Goal: Task Accomplishment & Management: Complete application form

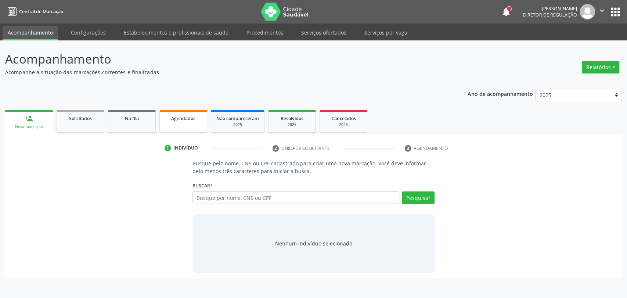
click at [191, 123] on link "Agendados" at bounding box center [183, 121] width 48 height 23
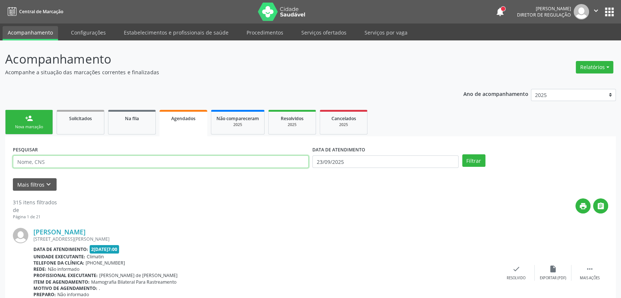
click at [132, 162] on input "text" at bounding box center [161, 161] width 296 height 12
click at [462, 154] on button "Filtrar" at bounding box center [473, 160] width 23 height 12
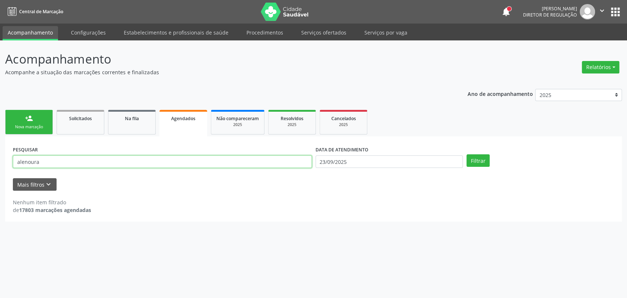
click at [21, 162] on input "alenoura" at bounding box center [162, 161] width 299 height 12
type input "aldenoura"
click at [466, 154] on button "Filtrar" at bounding box center [477, 160] width 23 height 12
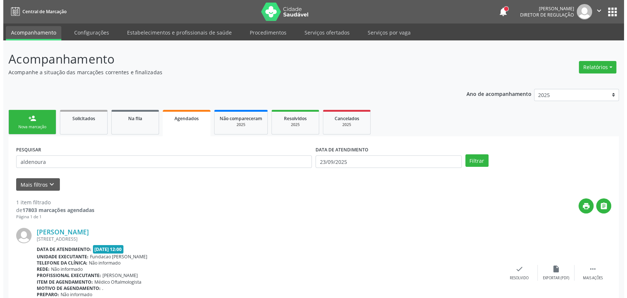
scroll to position [40, 0]
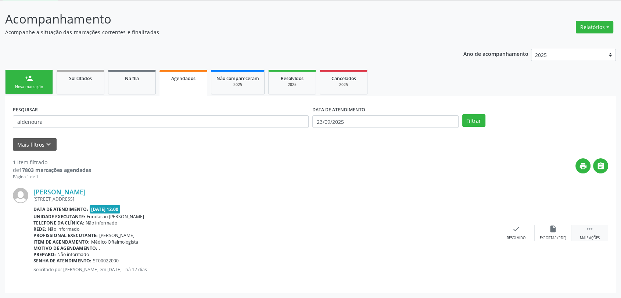
click at [593, 227] on icon "" at bounding box center [590, 229] width 8 height 8
click at [475, 236] on div "Cancelar" at bounding box center [479, 237] width 17 height 5
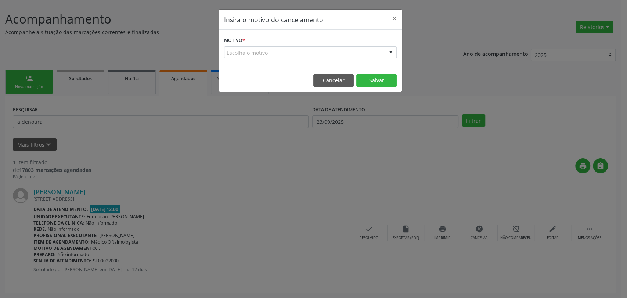
click at [275, 53] on div "Escolha o motivo" at bounding box center [310, 52] width 173 height 12
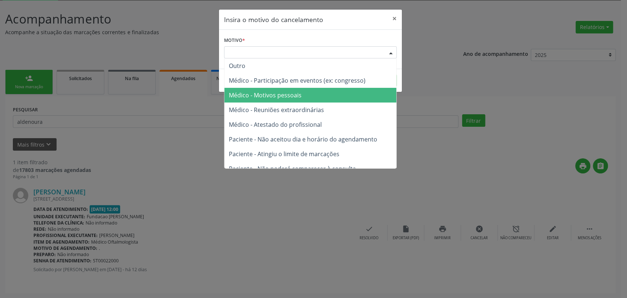
click at [270, 93] on span "Médico - Motivos pessoais" at bounding box center [265, 95] width 73 height 8
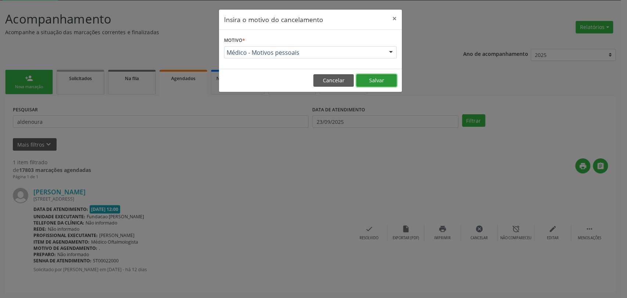
click at [360, 78] on button "Salvar" at bounding box center [376, 80] width 40 height 12
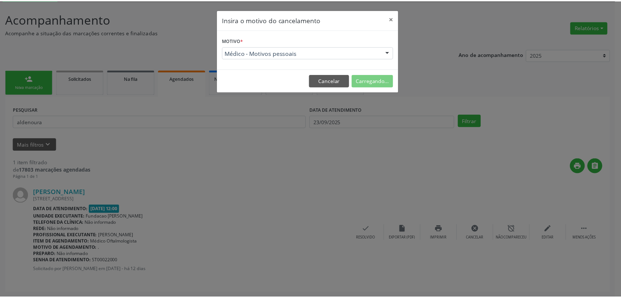
scroll to position [0, 0]
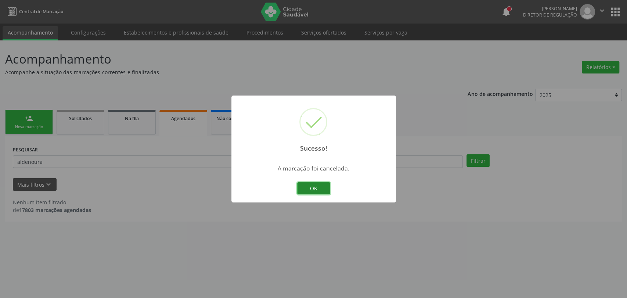
click at [316, 190] on button "OK" at bounding box center [313, 188] width 33 height 12
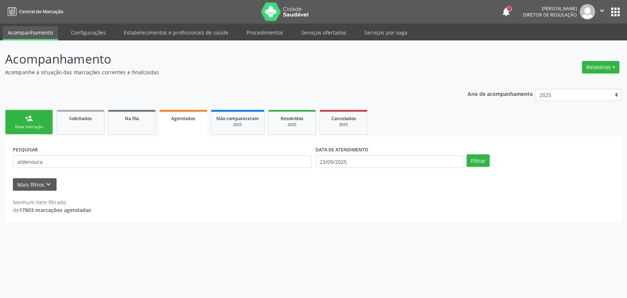
click at [40, 127] on div "Nova marcação" at bounding box center [29, 127] width 37 height 6
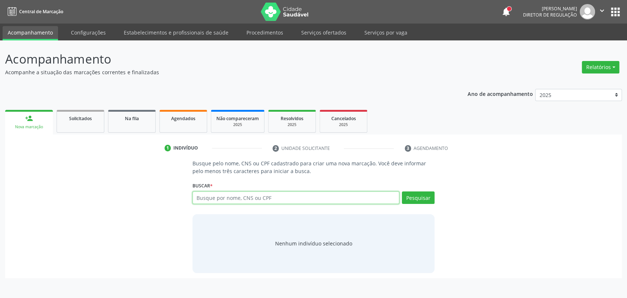
click at [203, 195] on input "text" at bounding box center [295, 197] width 207 height 12
type input "203188293090002"
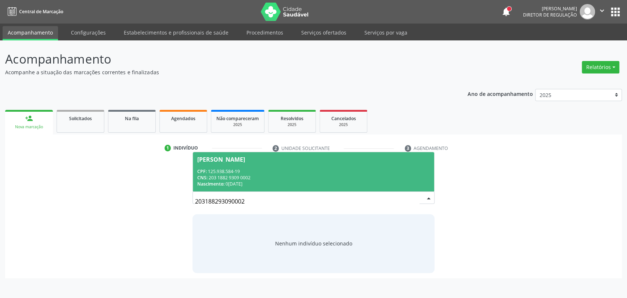
click at [352, 168] on div "CPF: 125.938.584-19" at bounding box center [313, 171] width 233 height 6
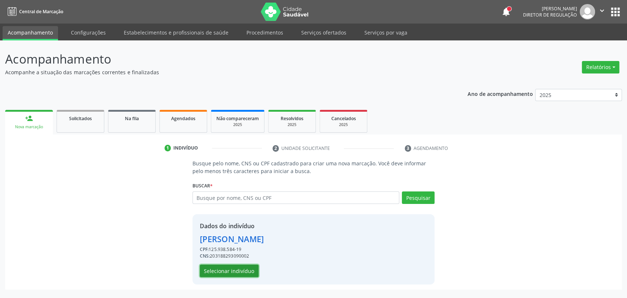
click at [237, 269] on button "Selecionar indivíduo" at bounding box center [229, 270] width 59 height 12
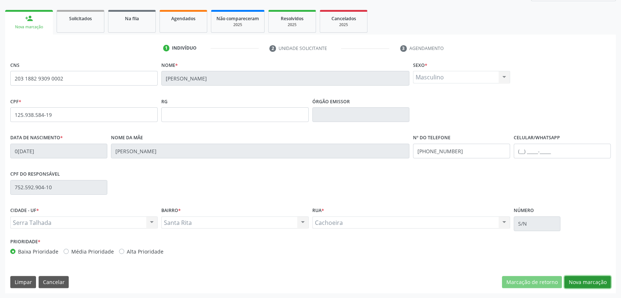
click at [589, 279] on button "Nova marcação" at bounding box center [587, 282] width 46 height 12
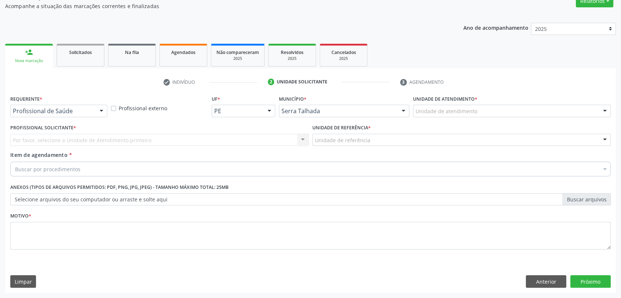
scroll to position [66, 0]
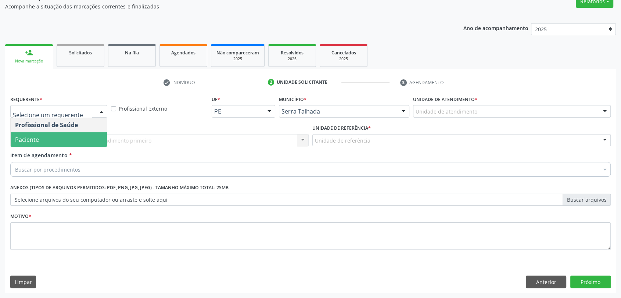
click at [50, 136] on span "Paciente" at bounding box center [59, 139] width 96 height 15
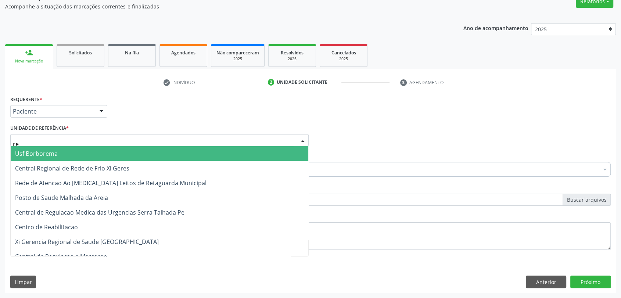
type input "rea"
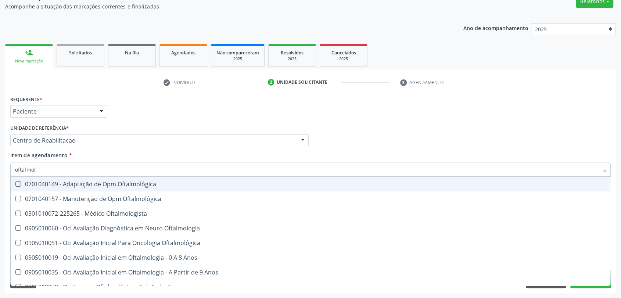
type input "oftalmolo"
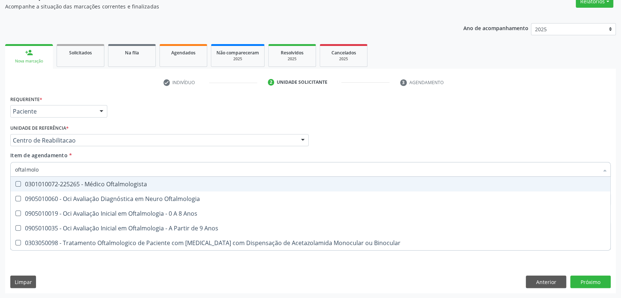
click at [149, 177] on span "0301010072-225265 - Médico Oftalmologista" at bounding box center [310, 184] width 599 height 15
checkbox Oftalmologista "true"
click at [142, 121] on div "Requerente * Paciente Profissional de Saúde Paciente Nenhum resultado encontrad…" at bounding box center [310, 108] width 604 height 29
checkbox Oftalmologia "true"
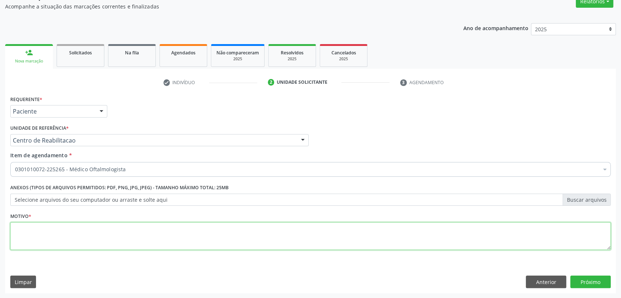
click at [81, 229] on textarea at bounding box center [310, 236] width 600 height 28
type textarea "a"
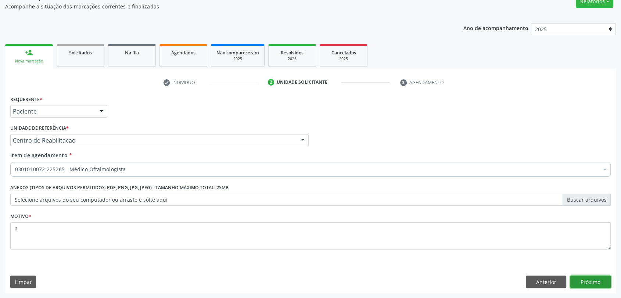
click at [601, 284] on button "Próximo" at bounding box center [590, 281] width 40 height 12
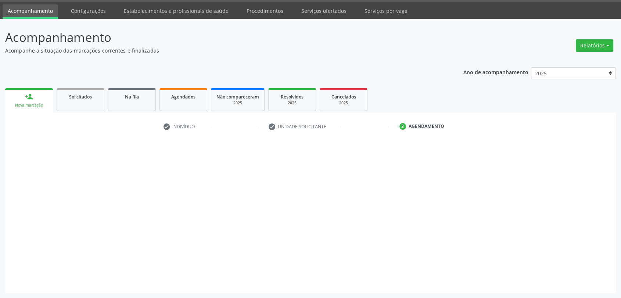
scroll to position [21, 0]
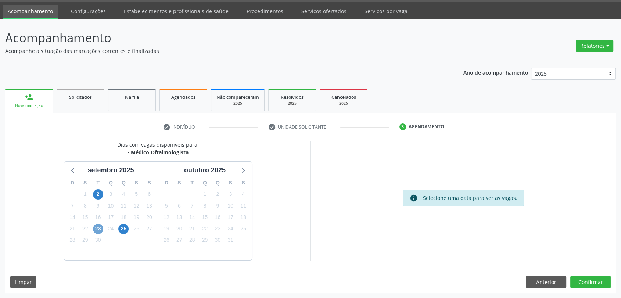
click at [97, 228] on span "23" at bounding box center [98, 229] width 10 height 10
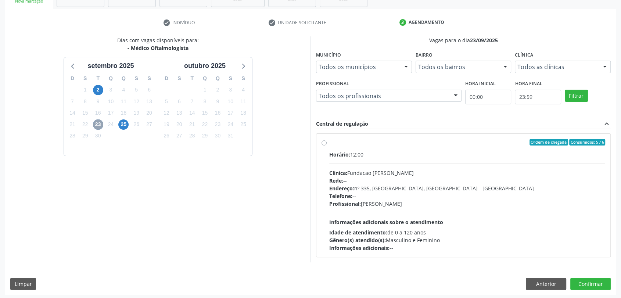
scroll to position [127, 0]
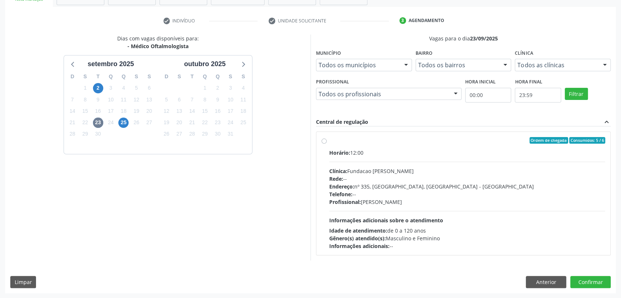
click at [345, 201] on span "Profissional:" at bounding box center [345, 201] width 32 height 7
click at [327, 144] on input "Ordem de chegada Consumidos: 5 / 6 Horário: 12:00 Clínica: Fundacao [PERSON_NAM…" at bounding box center [323, 140] width 5 height 7
radio input "true"
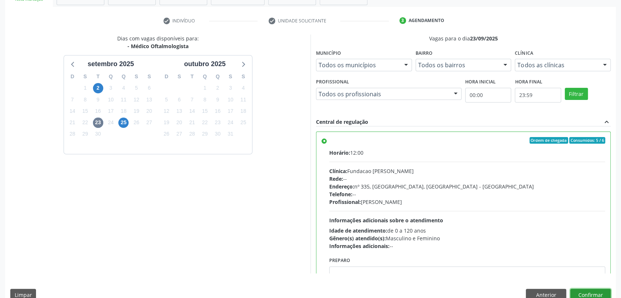
click at [585, 292] on button "Confirmar" at bounding box center [590, 295] width 40 height 12
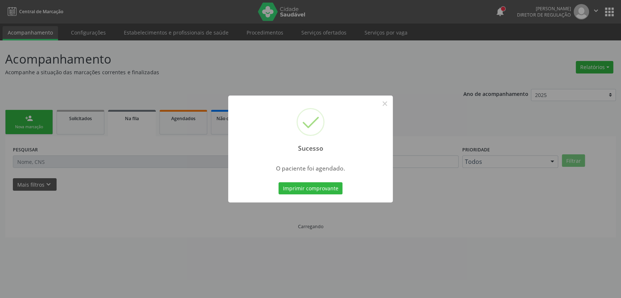
scroll to position [0, 0]
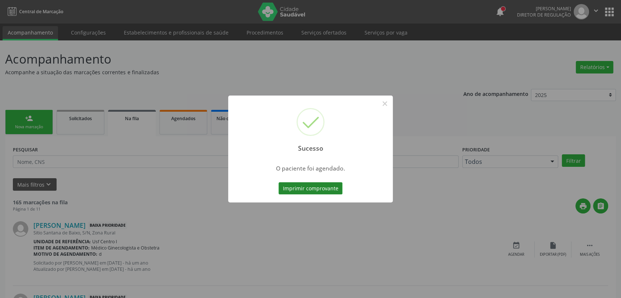
click at [302, 191] on button "Imprimir comprovante" at bounding box center [310, 188] width 64 height 12
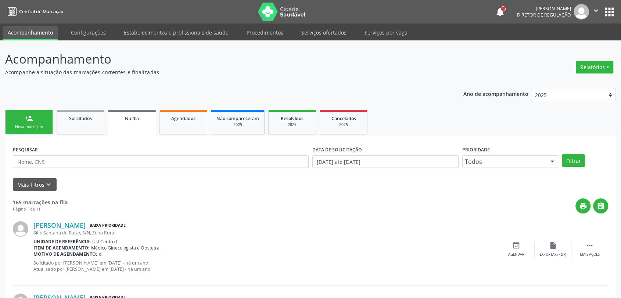
click at [29, 125] on div "Nova marcação" at bounding box center [29, 127] width 37 height 6
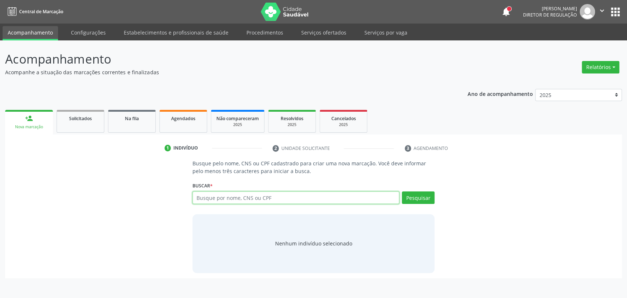
click at [234, 202] on input "text" at bounding box center [295, 197] width 207 height 12
type input "161239742470002"
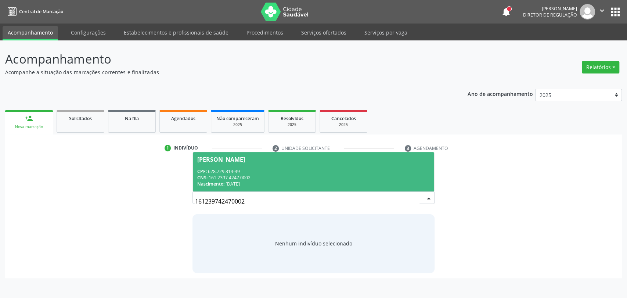
click at [288, 176] on div "CNS: 161 2397 4247 0002" at bounding box center [313, 177] width 233 height 6
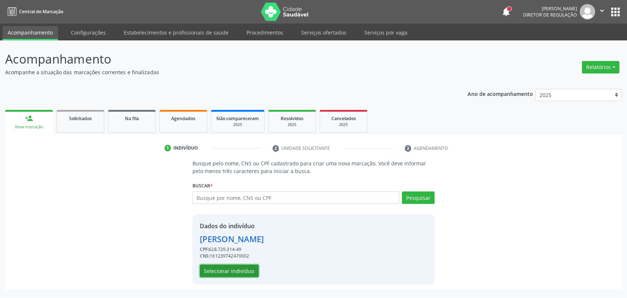
click at [238, 270] on button "Selecionar indivíduo" at bounding box center [229, 270] width 59 height 12
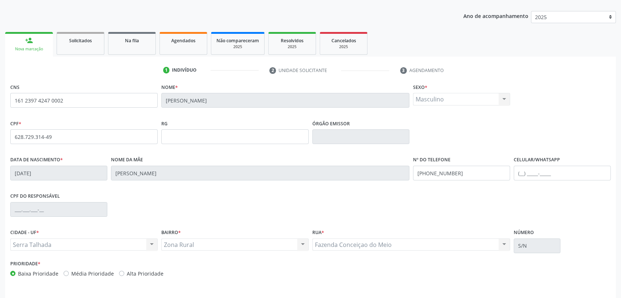
scroll to position [100, 0]
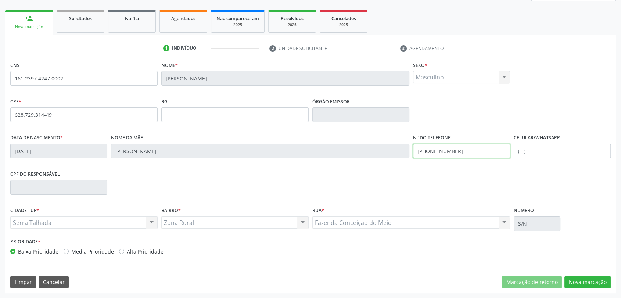
click at [451, 147] on input "[PHONE_NUMBER]" at bounding box center [461, 151] width 97 height 15
click at [580, 283] on button "Nova marcação" at bounding box center [587, 282] width 46 height 12
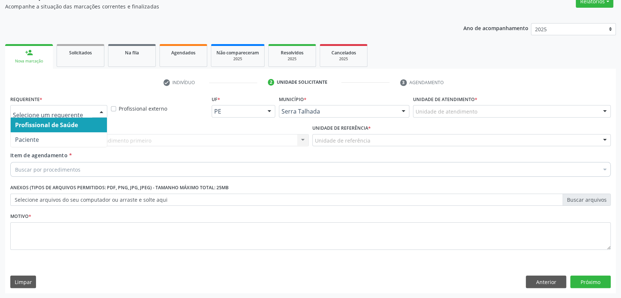
drag, startPoint x: 50, startPoint y: 131, endPoint x: 50, endPoint y: 142, distance: 11.0
click at [50, 136] on ul "Profissional de Saúde Paciente Nenhum resultado encontrado para: " " Não há nen…" at bounding box center [59, 132] width 96 height 29
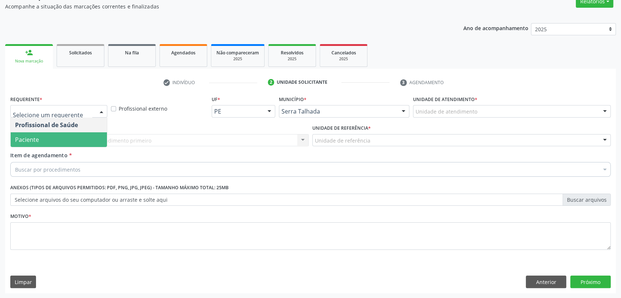
click at [50, 142] on span "Paciente" at bounding box center [59, 139] width 96 height 15
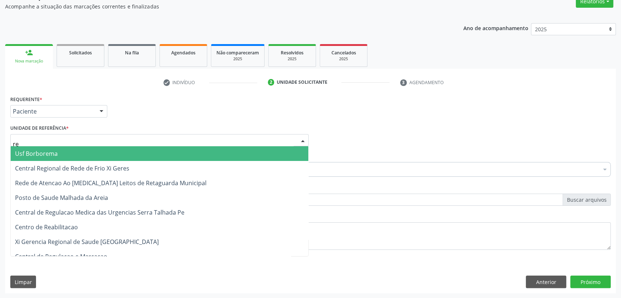
type input "rea"
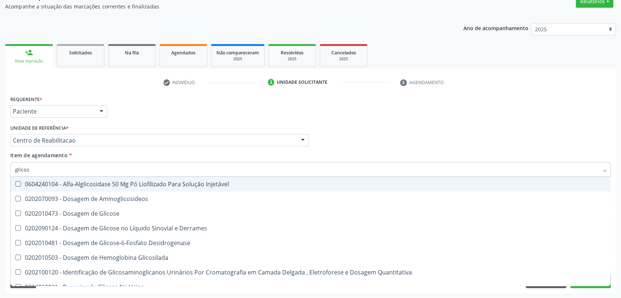
type input "glicose"
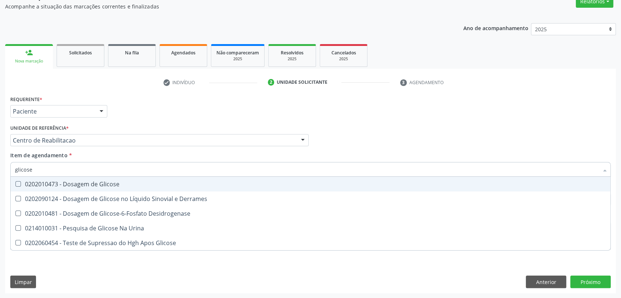
click at [96, 186] on div "0202010473 - Dosagem de Glicose" at bounding box center [310, 184] width 591 height 6
checkbox Glicose "true"
click at [75, 166] on input "glicose" at bounding box center [306, 169] width 583 height 15
type input "g"
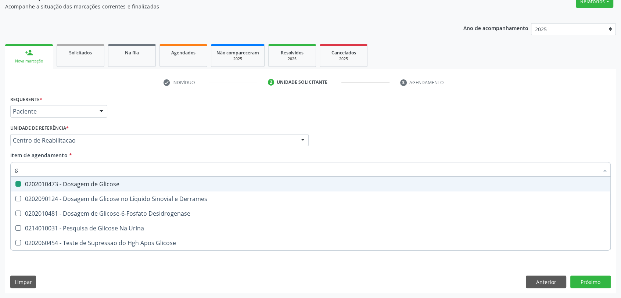
checkbox Glicose "false"
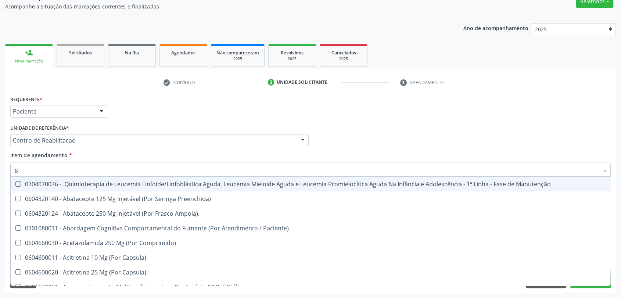
type input "gl"
checkbox Oftalmológica "true"
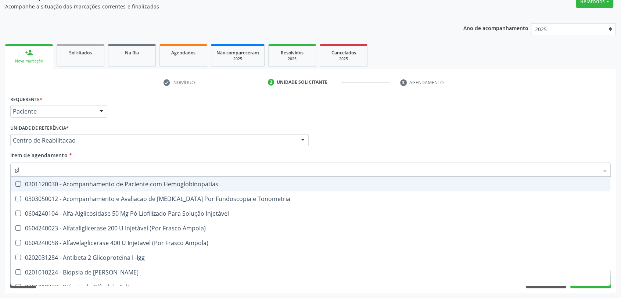
type input "gli"
checkbox \(Confirmatorio\) "true"
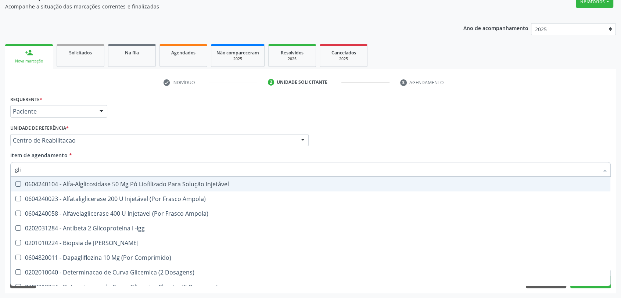
type input "glic"
checkbox Aminoglicosideos "true"
checkbox Glicose "false"
type input "glico"
checkbox Comprimido\) "true"
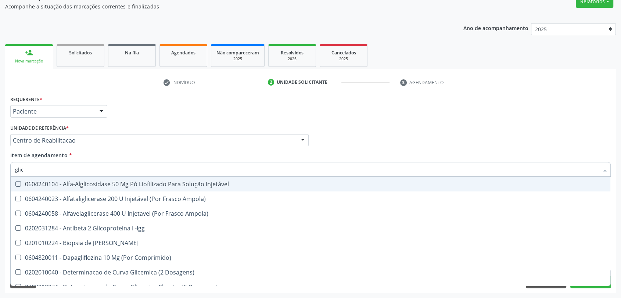
checkbox Aminoglicosideos "false"
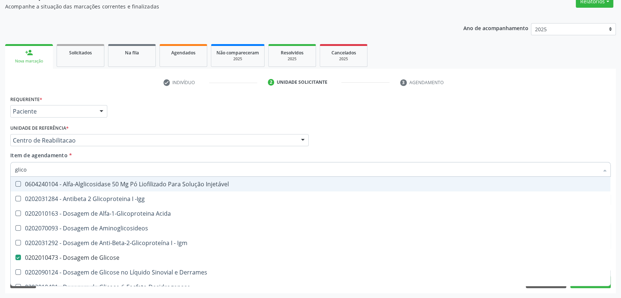
type input "glicos"
checkbox Acida "true"
checkbox Glicose "false"
type input "glicosi"
checkbox Acida "false"
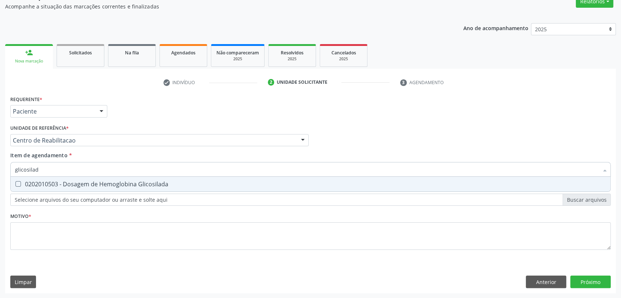
type input "glicosilada"
click at [79, 182] on div "0202010503 - Dosagem de Hemoglobina Glicosilada" at bounding box center [310, 184] width 591 height 6
checkbox Glicosilada "true"
click at [64, 168] on input "glicosilada" at bounding box center [306, 169] width 583 height 15
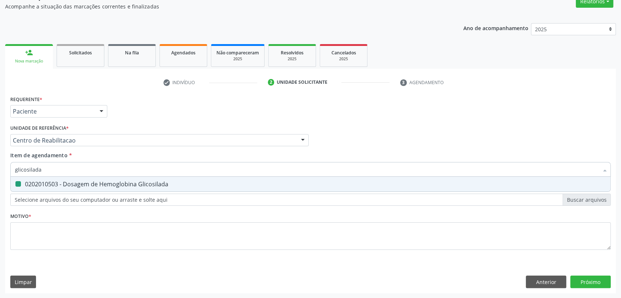
type input "t"
checkbox Glicosilada "false"
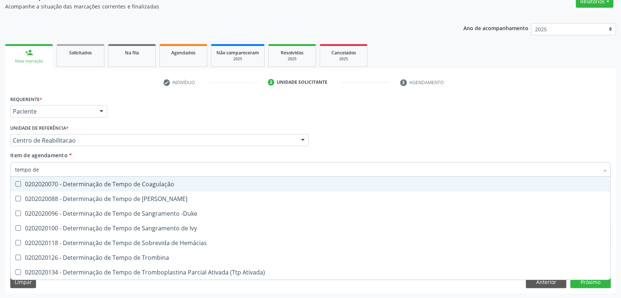
type input "tempo de s"
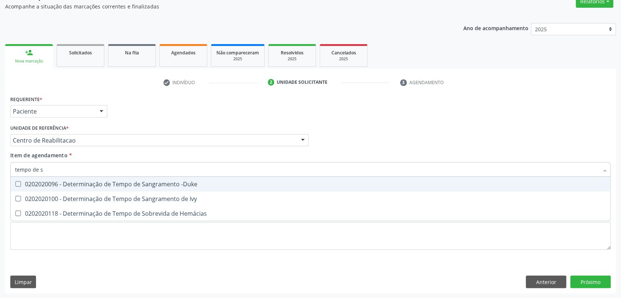
click at [67, 183] on div "0202020096 - Determinação de Tempo de Sangramento -Duke" at bounding box center [310, 184] width 591 height 6
checkbox -Duke "true"
type input "tempo de"
checkbox -Duke "false"
checkbox Hemácias "true"
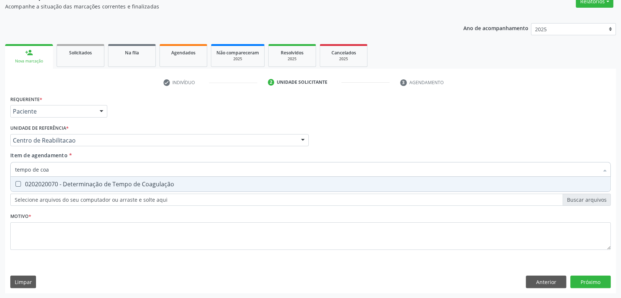
type input "tempo de coag"
click at [66, 185] on div "0202020070 - Determinação de Tempo de Coagulação" at bounding box center [310, 184] width 591 height 6
checkbox Coagulação "true"
drag, startPoint x: 67, startPoint y: 165, endPoint x: 0, endPoint y: 165, distance: 67.2
click at [0, 165] on div "Acompanhamento Acompanhe a situação das marcações correntes e finalizadas Relat…" at bounding box center [310, 137] width 621 height 324
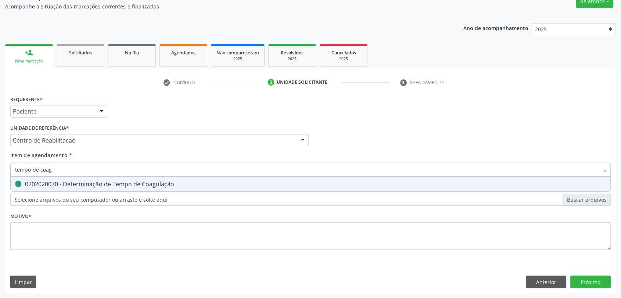
type input "t"
checkbox Coagulação "false"
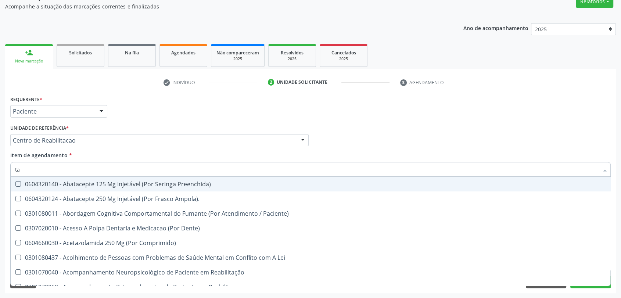
type input "tap"
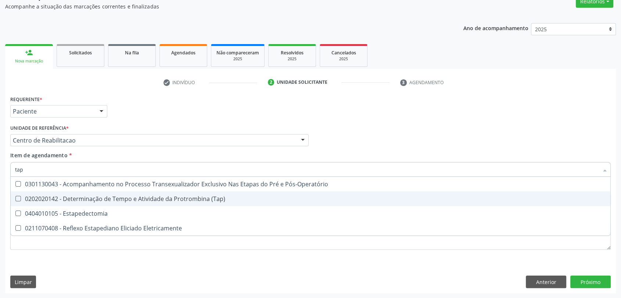
click at [135, 197] on div "0202020142 - Determinação de Tempo e Atividade da Protrombina (Tap)" at bounding box center [310, 199] width 591 height 6
checkbox \(Tap\) "true"
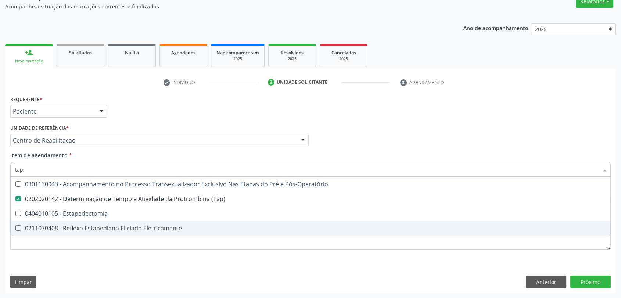
checkbox Estapedectomia "true"
checkbox Eletricamente "true"
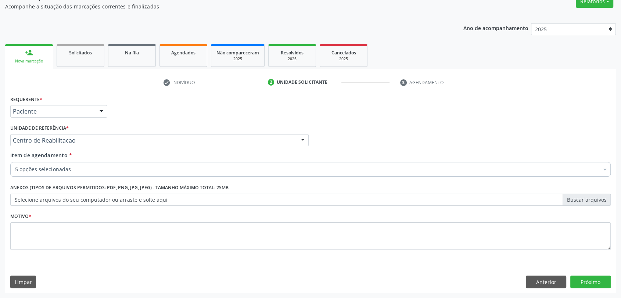
click at [77, 164] on div "5 opções selecionadas" at bounding box center [310, 169] width 600 height 15
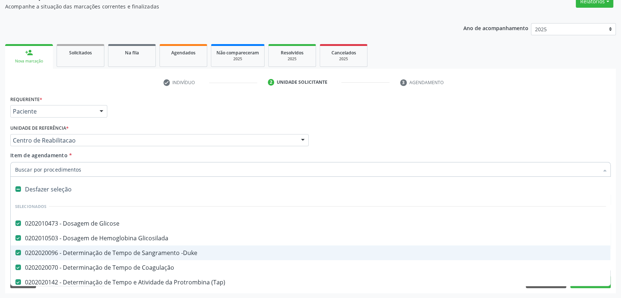
scroll to position [82, 0]
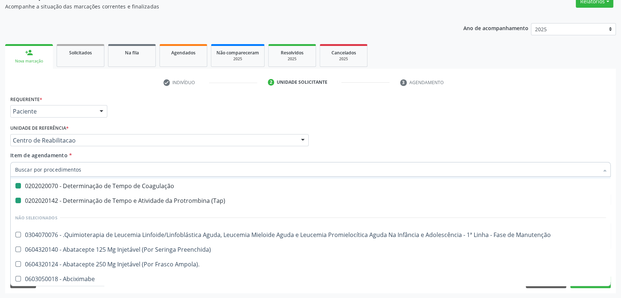
type input "h"
checkbox -Duke "false"
checkbox Coagulação "false"
checkbox \(Tap\) "false"
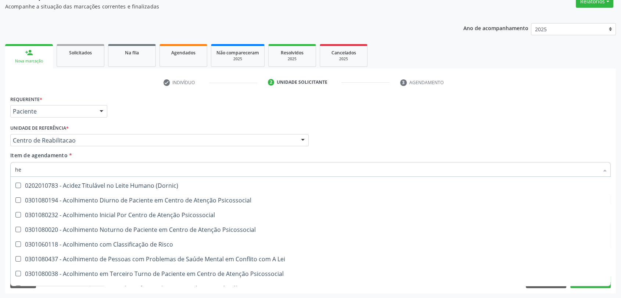
scroll to position [66, 0]
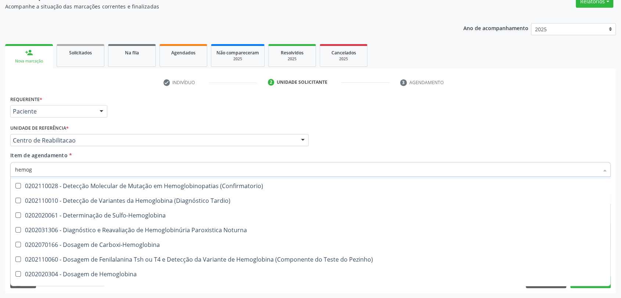
type input "hemogr"
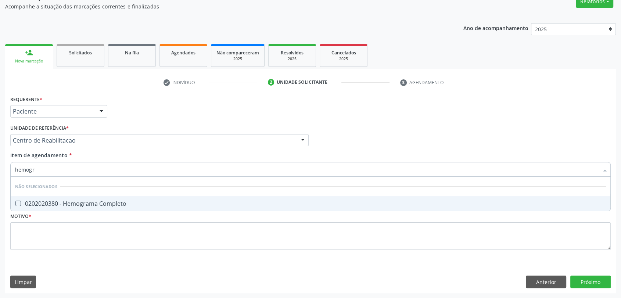
click at [116, 206] on div "0202020380 - Hemograma Completo" at bounding box center [310, 204] width 591 height 6
checkbox Completo "true"
click at [111, 219] on div "Requerente * Paciente Profissional de Saúde Paciente Nenhum resultado encontrad…" at bounding box center [310, 177] width 600 height 166
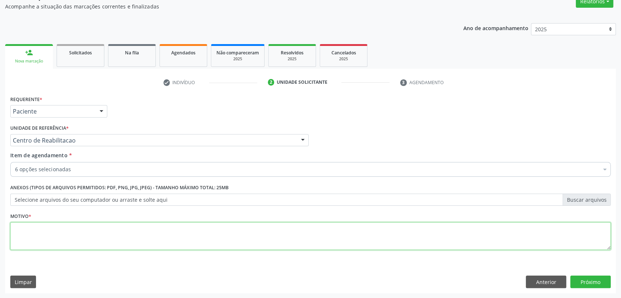
click at [109, 228] on textarea at bounding box center [310, 236] width 600 height 28
type textarea "a"
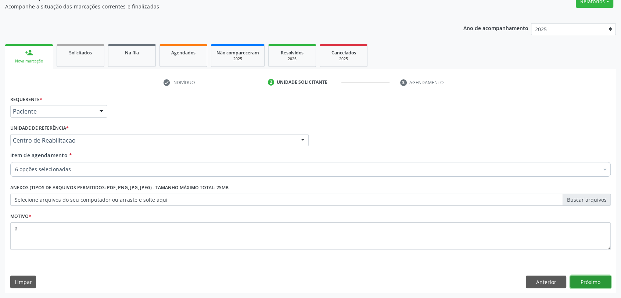
click at [592, 282] on button "Próximo" at bounding box center [590, 281] width 40 height 12
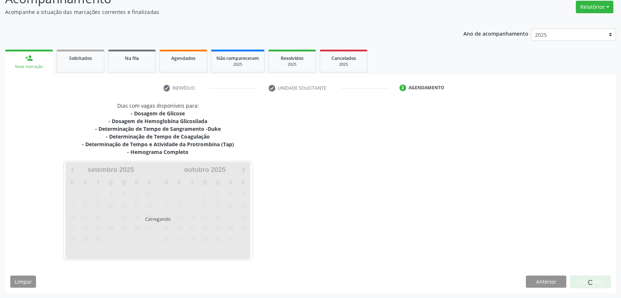
scroll to position [60, 0]
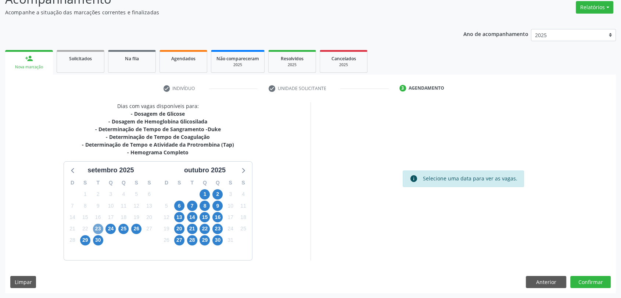
click at [97, 228] on span "23" at bounding box center [98, 229] width 10 height 10
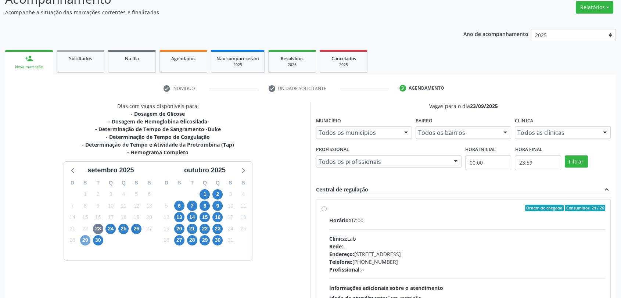
click at [85, 239] on span "29" at bounding box center [85, 240] width 10 height 10
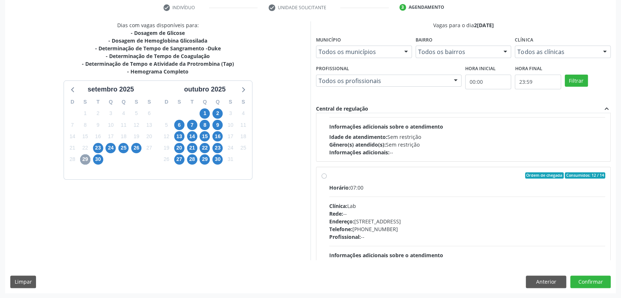
scroll to position [0, 0]
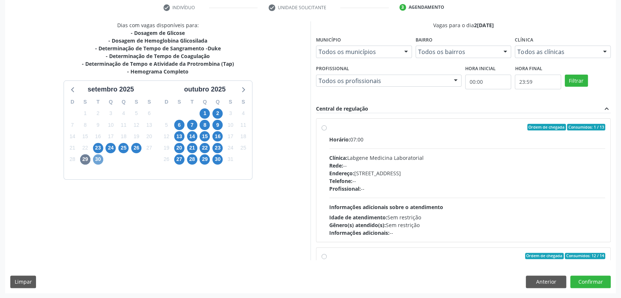
click at [98, 158] on span "30" at bounding box center [98, 159] width 10 height 10
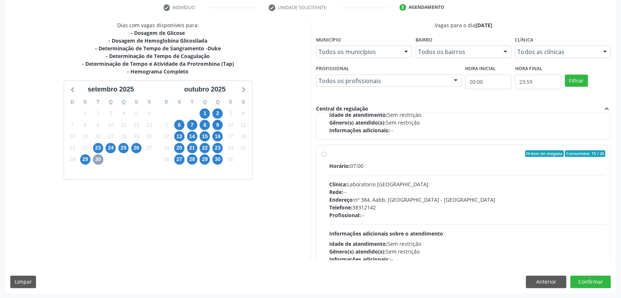
scroll to position [244, 0]
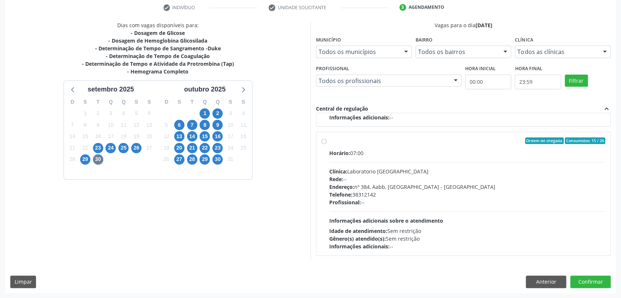
click at [437, 175] on div "Rede: --" at bounding box center [467, 179] width 276 height 8
click at [327, 144] on input "Ordem de chegada Consumidos: 15 / 26 Horário: 07:00 Clínica: Laboratorio [GEOGR…" at bounding box center [323, 140] width 5 height 7
radio input "true"
click at [587, 284] on button "Confirmar" at bounding box center [590, 281] width 40 height 12
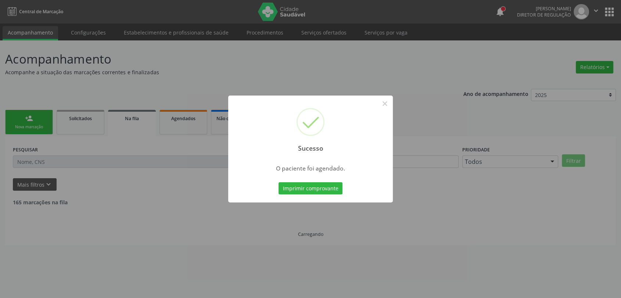
scroll to position [0, 0]
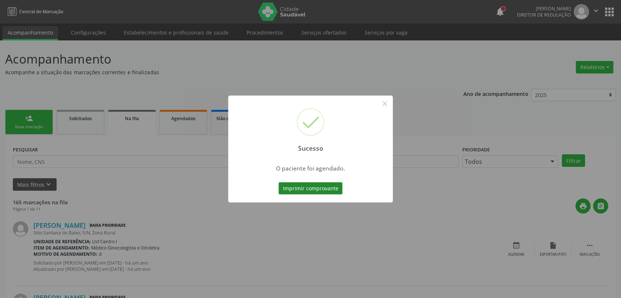
click at [295, 185] on button "Imprimir comprovante" at bounding box center [310, 188] width 64 height 12
